Goal: Transaction & Acquisition: Purchase product/service

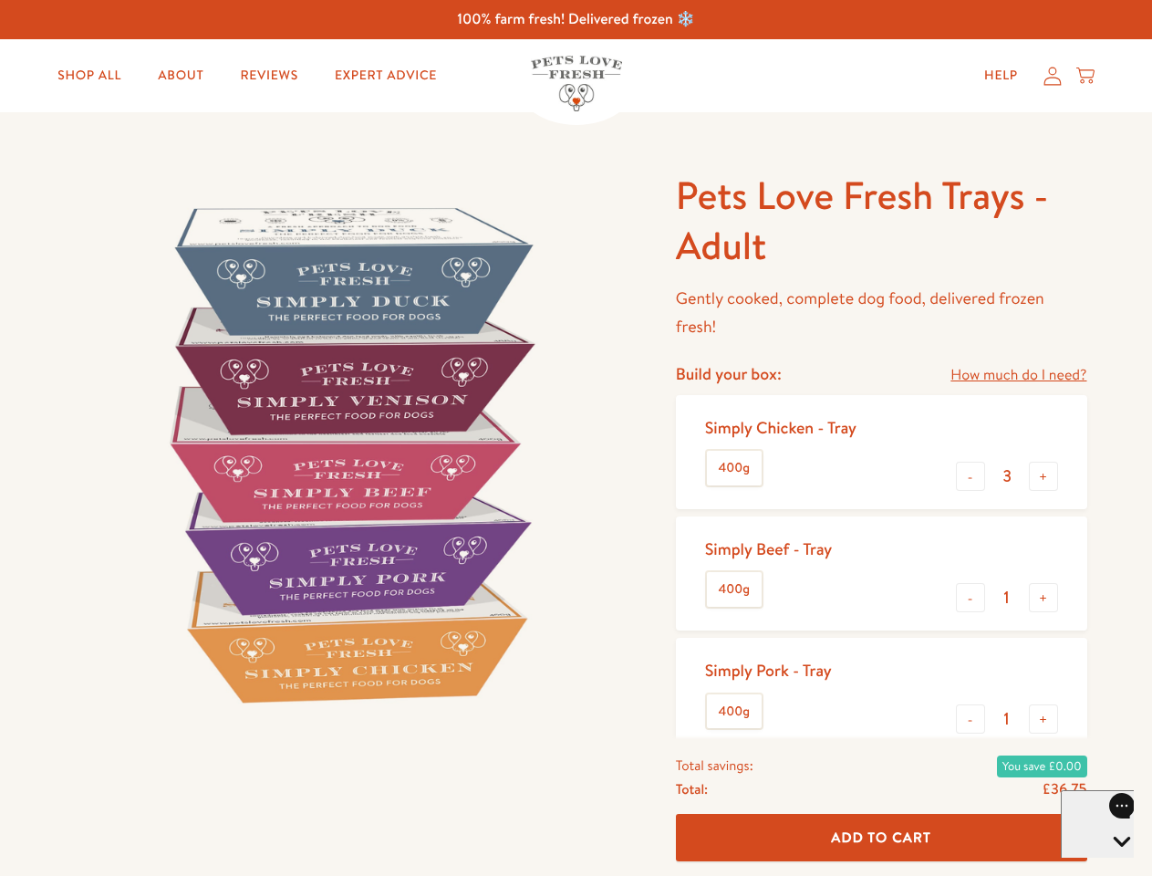
click at [576, 438] on img at bounding box center [349, 454] width 567 height 567
click at [1018, 375] on link "How much do I need?" at bounding box center [1019, 375] width 136 height 25
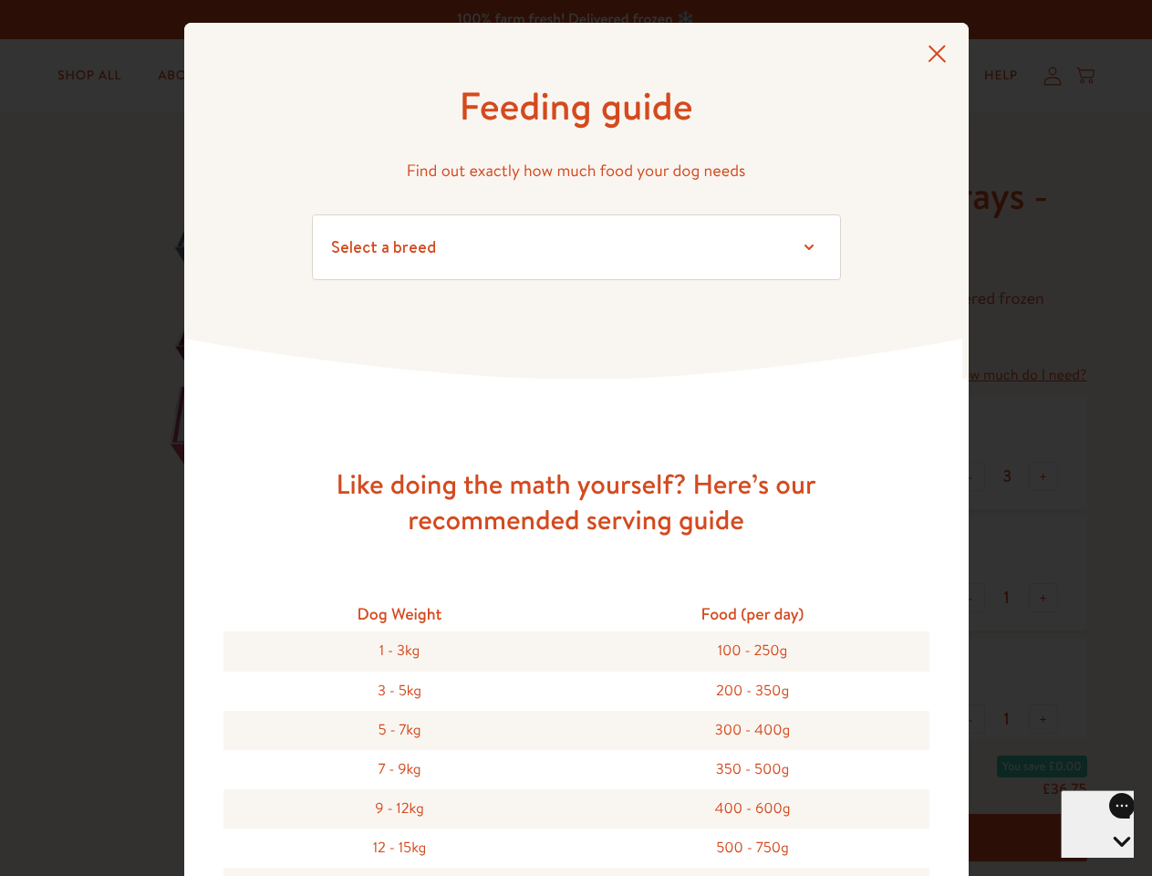
click at [971, 476] on div "Feeding guide Find out exactly how much food your dog needs Select a breed Affe…" at bounding box center [576, 438] width 1152 height 876
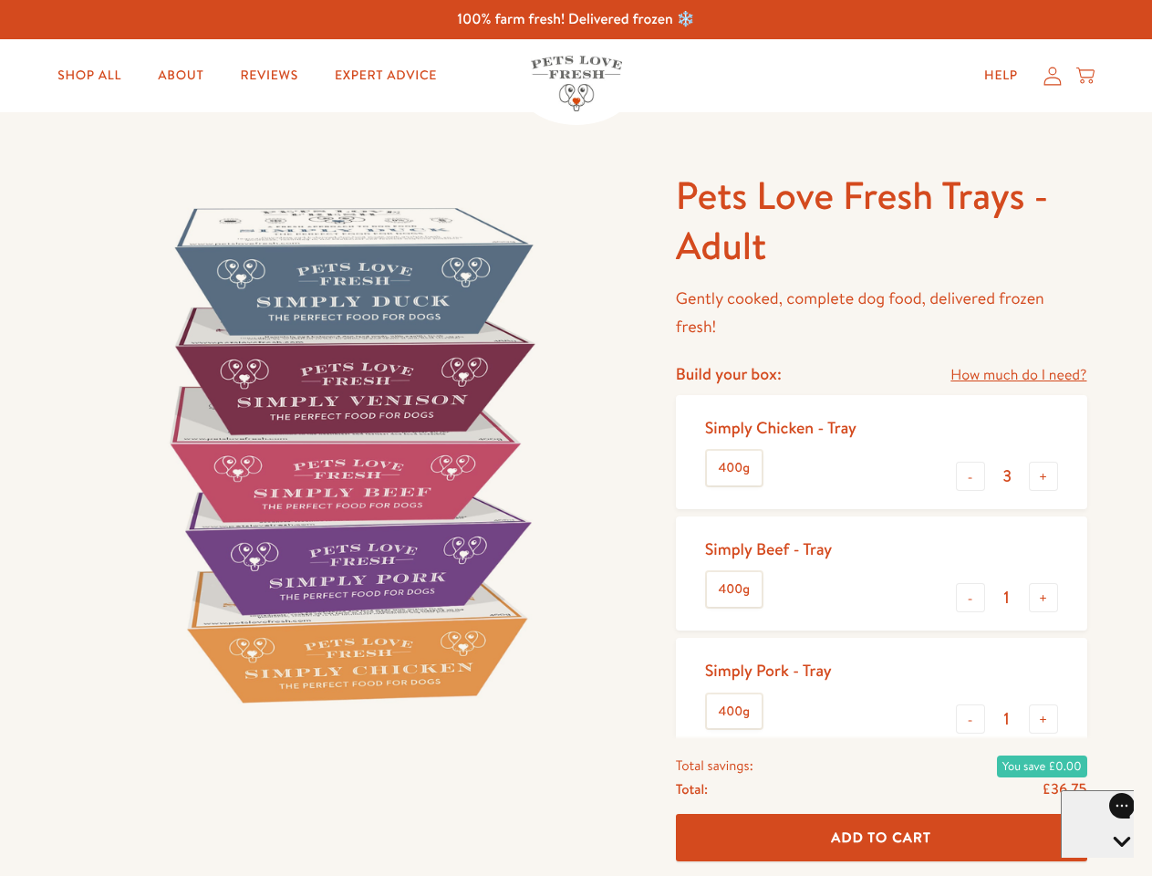
click at [1044, 476] on button "+" at bounding box center [1043, 476] width 29 height 29
type input "4"
click at [971, 598] on button "-" at bounding box center [970, 597] width 29 height 29
click at [1044, 598] on button "+" at bounding box center [1043, 597] width 29 height 29
type input "1"
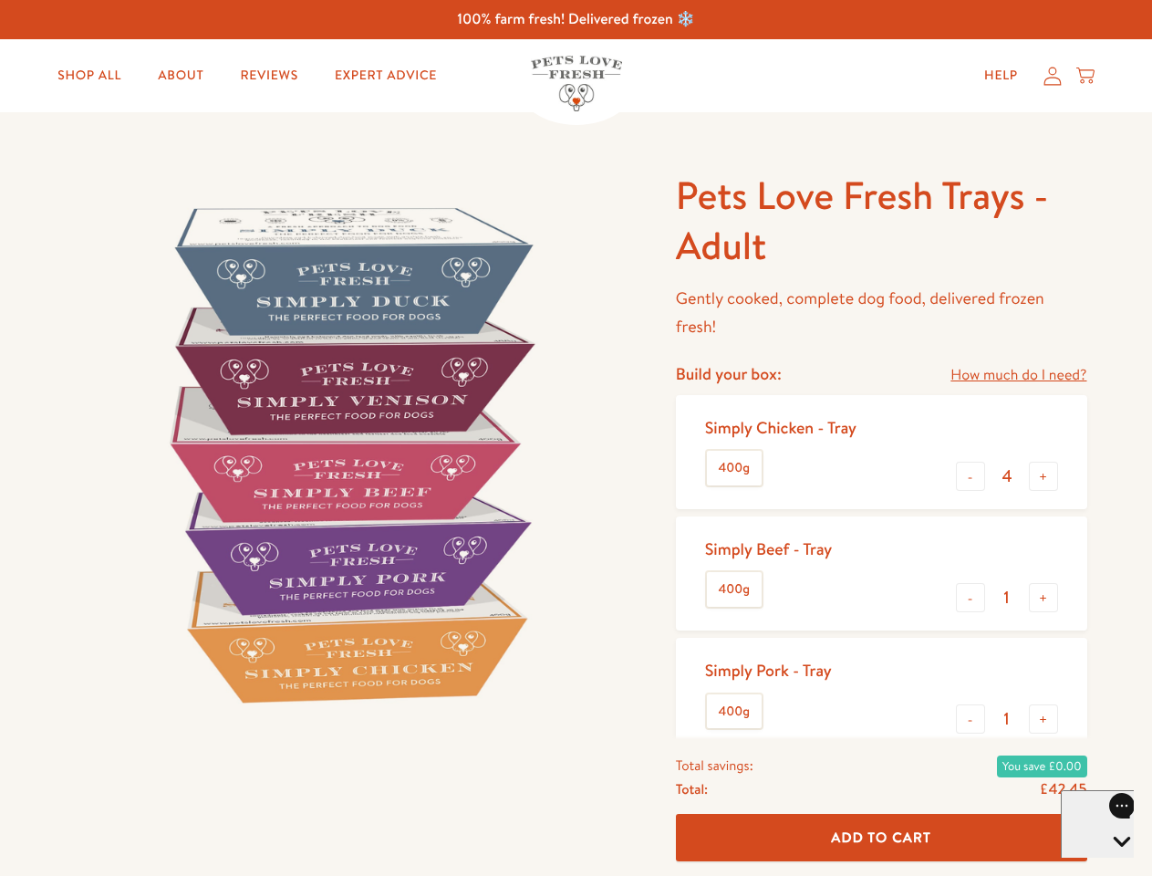
click at [971, 719] on button "-" at bounding box center [970, 718] width 29 height 29
click at [1044, 719] on button "+" at bounding box center [1043, 718] width 29 height 29
type input "1"
click at [881, 838] on span "Add To Cart" at bounding box center [881, 837] width 100 height 19
click at [1113, 864] on icon "Open gorgias live chat" at bounding box center [1121, 872] width 17 height 17
